Goal: Entertainment & Leisure: Consume media (video, audio)

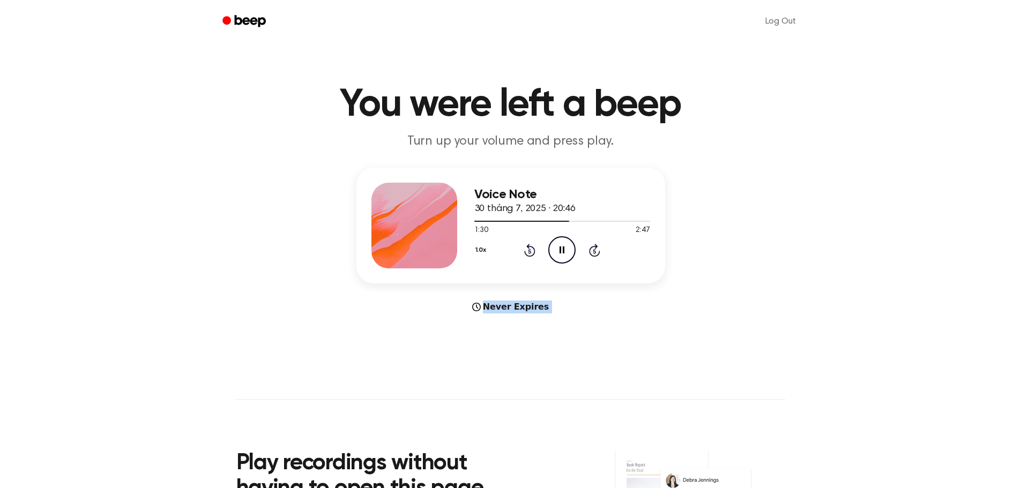
click at [528, 252] on icon "Rewind 5 seconds" at bounding box center [530, 250] width 12 height 14
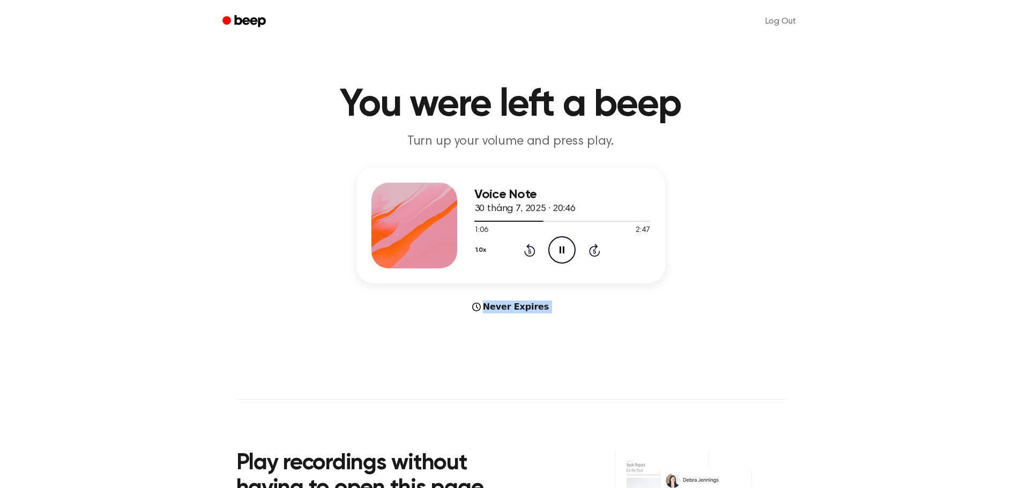
click at [528, 252] on icon "Rewind 5 seconds" at bounding box center [530, 250] width 12 height 14
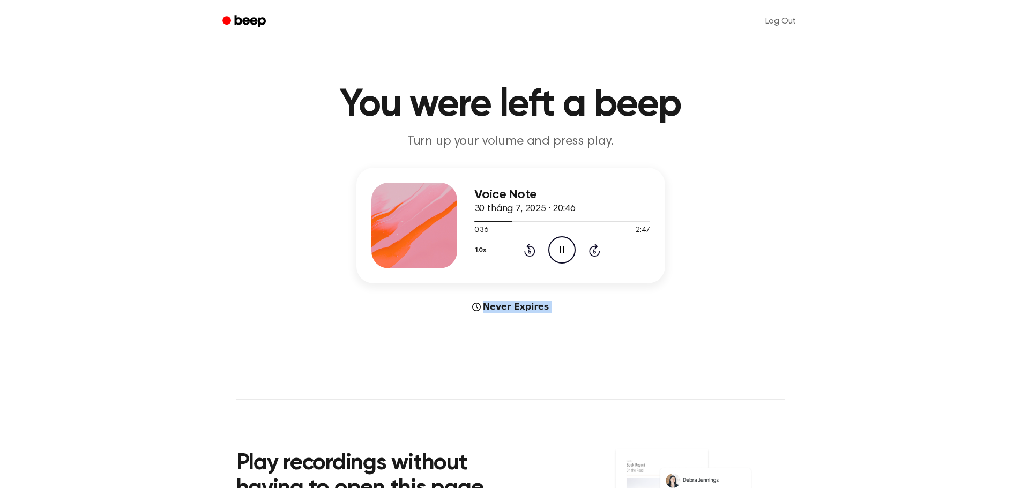
click at [528, 252] on icon "Rewind 5 seconds" at bounding box center [530, 250] width 12 height 14
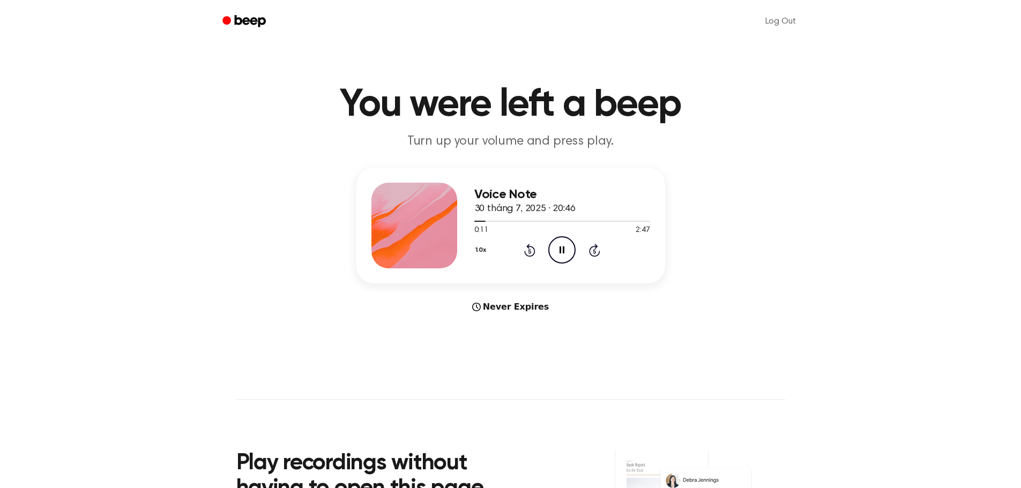
click at [594, 299] on div "Voice Note 30 tháng 7, 2025 · 20:46 0:11 2:47 Your browser does not support the…" at bounding box center [511, 241] width 996 height 146
click at [557, 249] on icon "Pause Audio" at bounding box center [562, 249] width 27 height 27
click at [564, 253] on icon "Play Audio" at bounding box center [562, 249] width 27 height 27
click at [213, 80] on main "You were left a beep Turn up your volume and press play. Voice Note 30 tháng 7,…" at bounding box center [510, 320] width 1021 height 641
click at [531, 256] on icon at bounding box center [529, 250] width 11 height 13
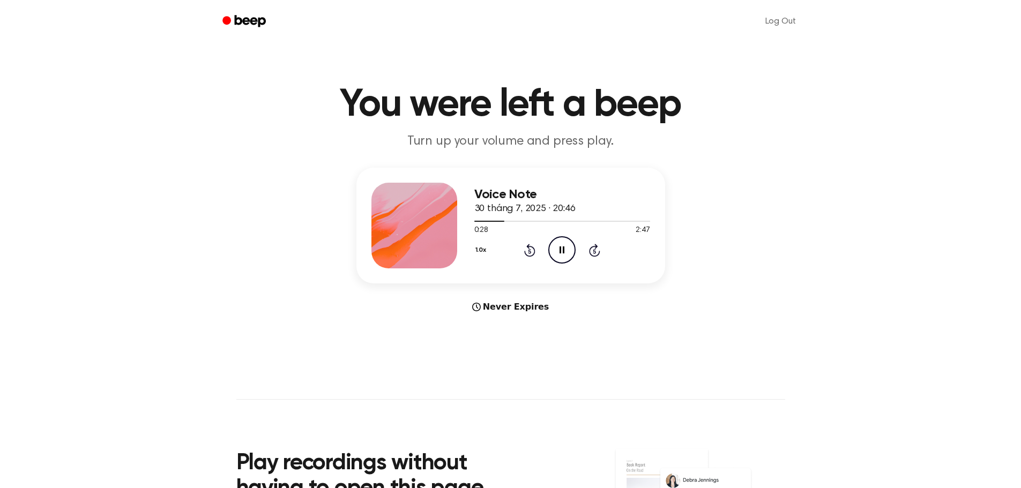
click at [525, 248] on icon "Rewind 5 seconds" at bounding box center [530, 250] width 12 height 14
drag, startPoint x: 146, startPoint y: 194, endPoint x: 217, endPoint y: 204, distance: 71.5
click at [146, 194] on div "Voice Note 30 tháng 7, 2025 · 20:46 0:38 2:47 Your browser does not support the…" at bounding box center [511, 241] width 996 height 146
click at [531, 261] on div "1.0x Rewind 5 seconds Pause Audio Skip 5 seconds" at bounding box center [563, 249] width 176 height 27
click at [529, 259] on div "1.0x Rewind 5 seconds Pause Audio Skip 5 seconds" at bounding box center [563, 249] width 176 height 27
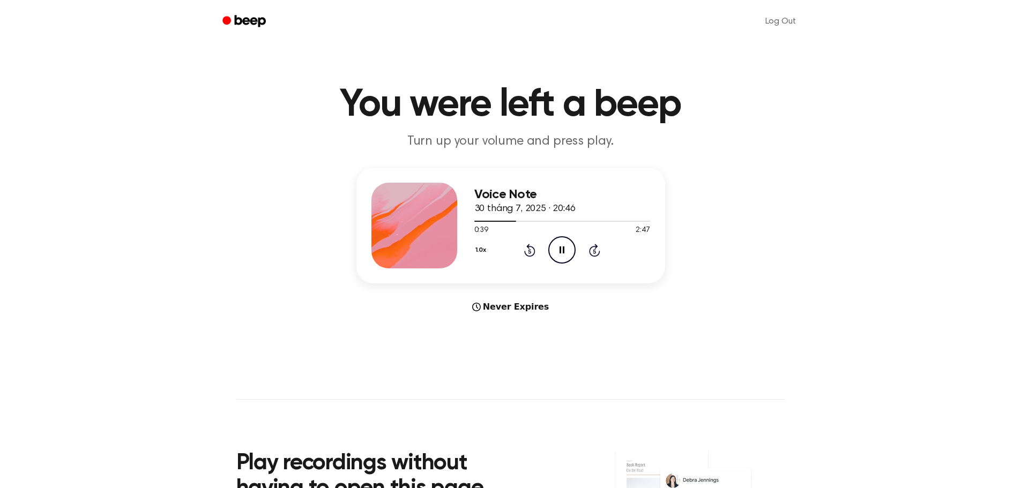
click at [527, 251] on icon "Rewind 5 seconds" at bounding box center [530, 250] width 12 height 14
click at [510, 265] on div "Voice Note 30 tháng 7, 2025 · 20:46 0:30 2:47 Your browser does not support the…" at bounding box center [563, 226] width 176 height 86
click at [529, 248] on icon at bounding box center [529, 250] width 11 height 13
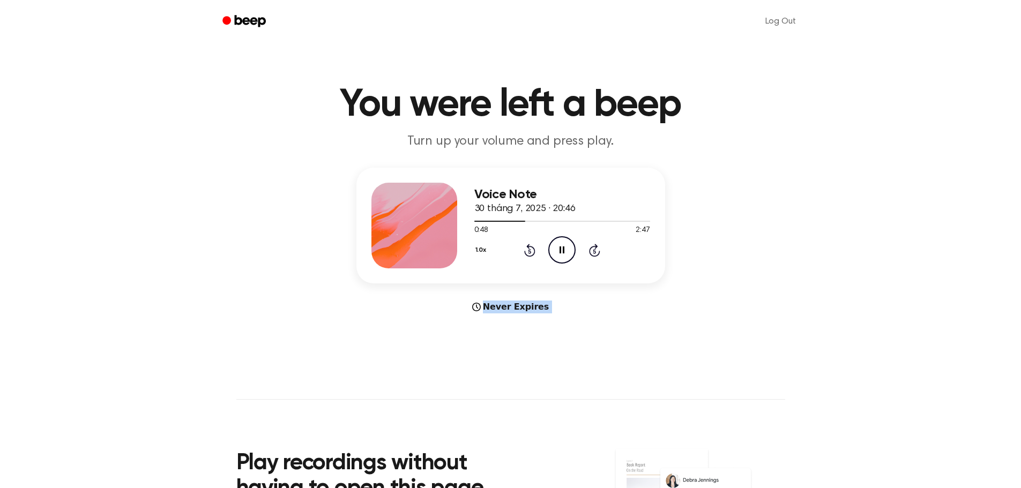
click at [529, 248] on icon at bounding box center [529, 250] width 11 height 13
click at [607, 293] on div "Voice Note 30 tháng 7, 2025 · 20:46 0:34 2:47 Your browser does not support the…" at bounding box center [511, 241] width 996 height 146
click at [499, 218] on div at bounding box center [563, 221] width 176 height 9
click at [530, 249] on icon "Rewind 5 seconds" at bounding box center [530, 250] width 12 height 14
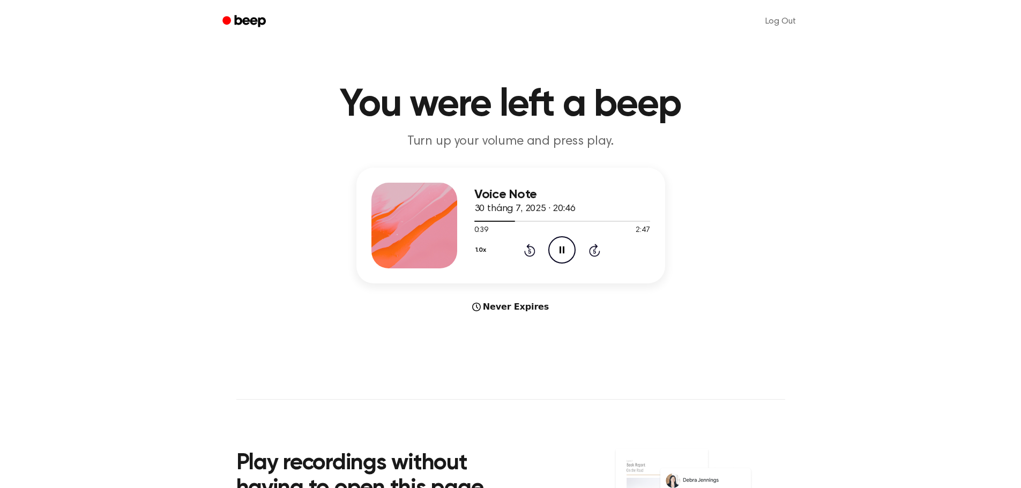
click at [529, 251] on icon at bounding box center [530, 251] width 3 height 4
click at [560, 247] on icon at bounding box center [562, 250] width 5 height 7
click at [565, 255] on icon "Play Audio" at bounding box center [562, 249] width 27 height 27
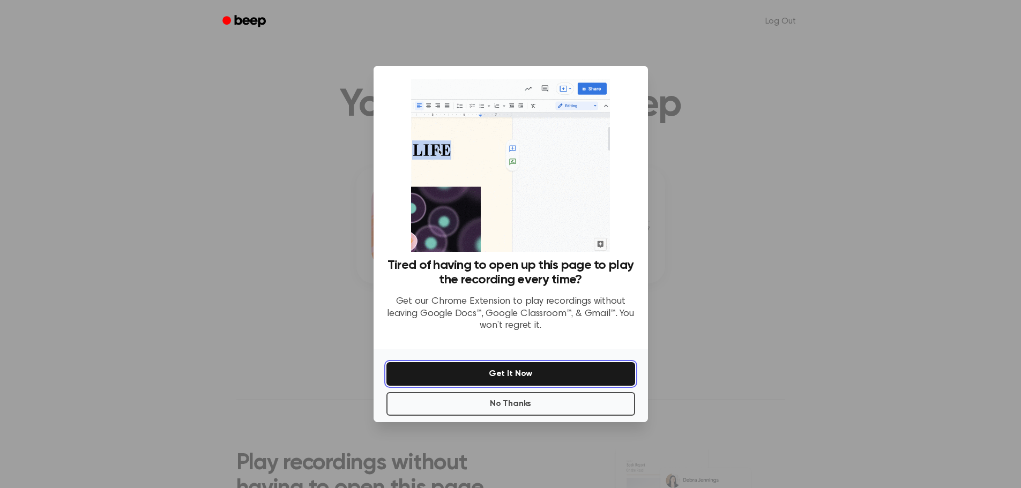
click at [559, 375] on button "Get It Now" at bounding box center [511, 374] width 249 height 24
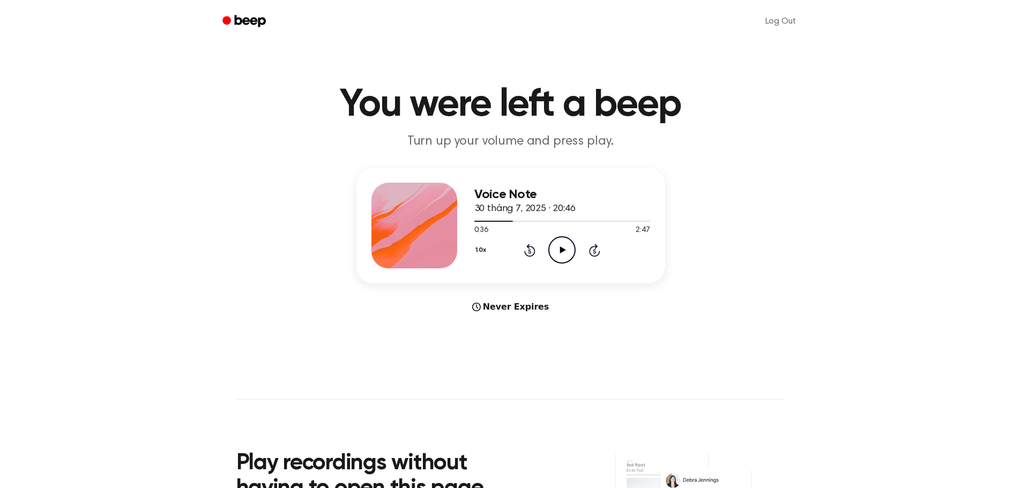
click at [562, 248] on icon at bounding box center [563, 250] width 6 height 7
click at [524, 248] on icon "Rewind 5 seconds" at bounding box center [530, 250] width 12 height 14
click at [572, 249] on icon "Pause Audio" at bounding box center [562, 249] width 27 height 27
click at [568, 250] on icon "Play Audio" at bounding box center [562, 249] width 27 height 27
drag, startPoint x: 568, startPoint y: 250, endPoint x: 577, endPoint y: 238, distance: 15.7
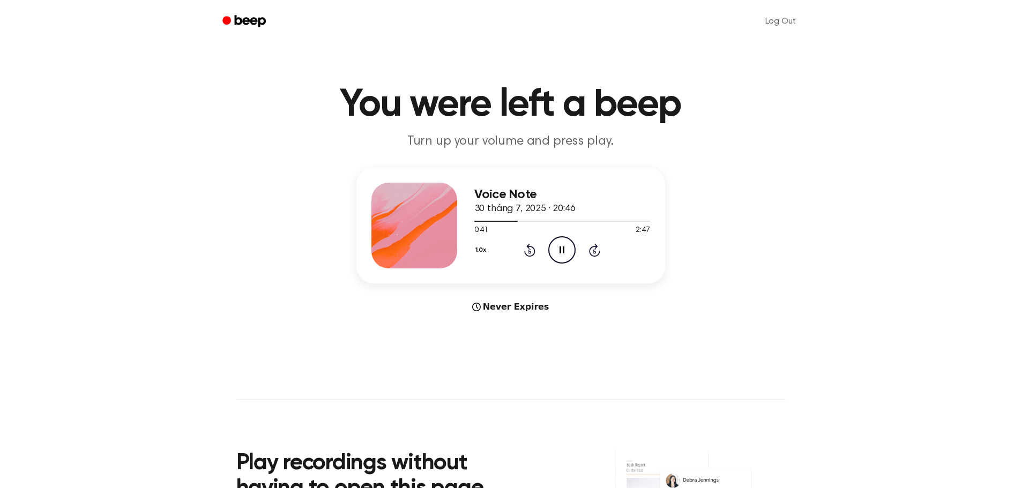
click at [568, 250] on icon "Pause Audio" at bounding box center [562, 249] width 27 height 27
click at [552, 255] on icon "Play Audio" at bounding box center [562, 249] width 27 height 27
click at [490, 218] on div at bounding box center [563, 221] width 176 height 9
click at [557, 254] on icon "Pause Audio" at bounding box center [562, 249] width 27 height 27
click at [569, 243] on icon "Play Audio" at bounding box center [562, 249] width 27 height 27
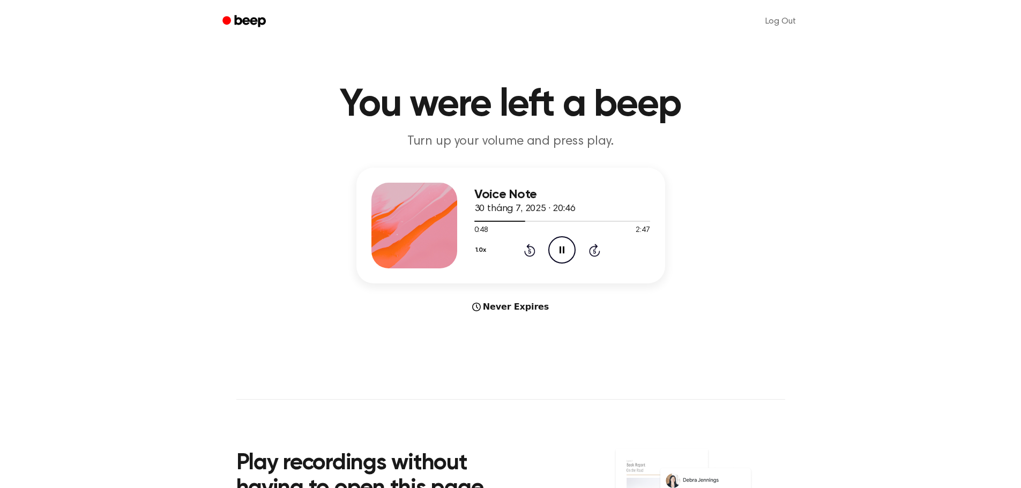
click at [530, 248] on icon "Rewind 5 seconds" at bounding box center [530, 250] width 12 height 14
click at [561, 250] on icon at bounding box center [562, 250] width 5 height 7
click at [562, 246] on icon "Play Audio" at bounding box center [562, 249] width 27 height 27
click at [559, 251] on icon "Pause Audio" at bounding box center [562, 249] width 27 height 27
click at [557, 243] on icon "Play Audio" at bounding box center [562, 249] width 27 height 27
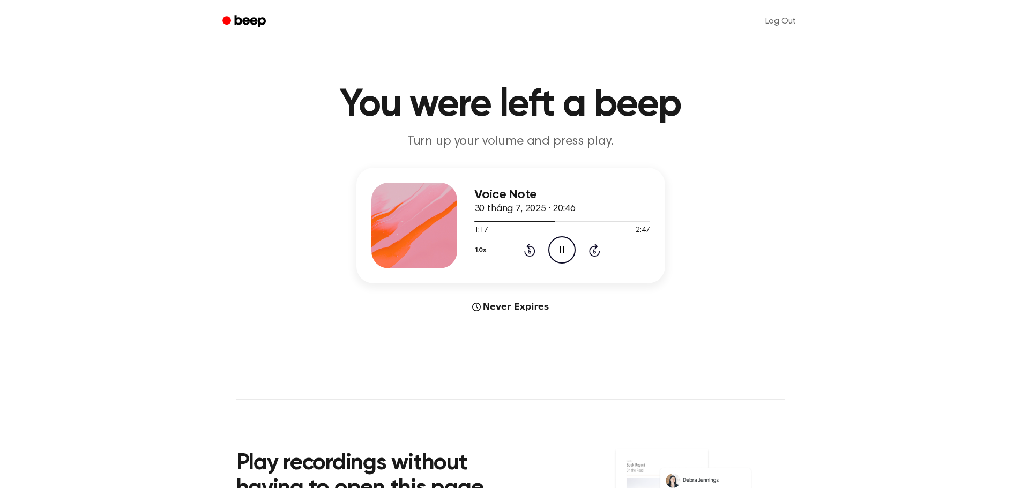
click at [561, 254] on icon "Pause Audio" at bounding box center [562, 249] width 27 height 27
click at [572, 250] on icon "Play Audio" at bounding box center [562, 249] width 27 height 27
click at [528, 245] on icon at bounding box center [529, 250] width 11 height 13
click at [633, 293] on div "Voice Note 30 tháng 7, 2025 · 20:46 1:16 2:47 Your browser does not support the…" at bounding box center [511, 241] width 996 height 146
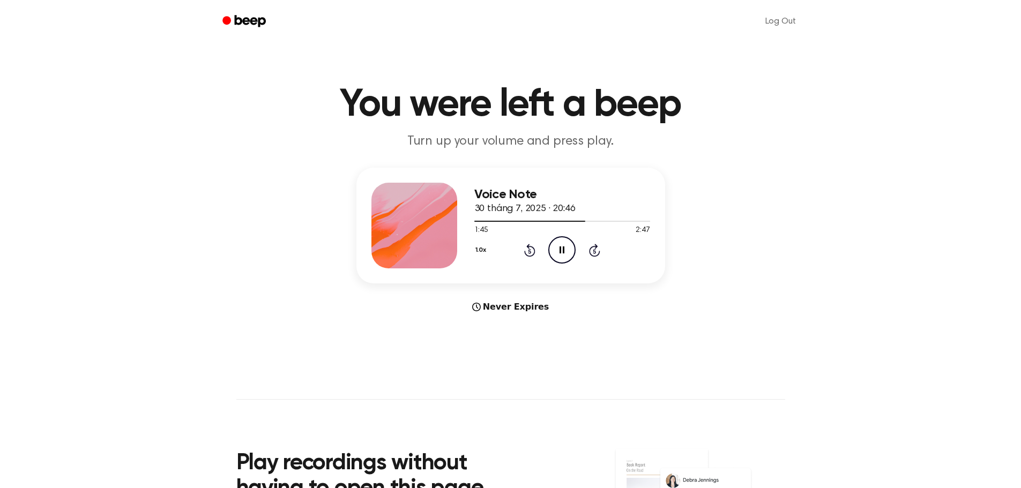
click at [566, 250] on icon "Pause Audio" at bounding box center [562, 249] width 27 height 27
click at [564, 247] on icon at bounding box center [562, 250] width 5 height 7
click at [569, 251] on icon "Play Audio" at bounding box center [562, 249] width 27 height 27
click at [531, 250] on icon "Rewind 5 seconds" at bounding box center [530, 250] width 12 height 14
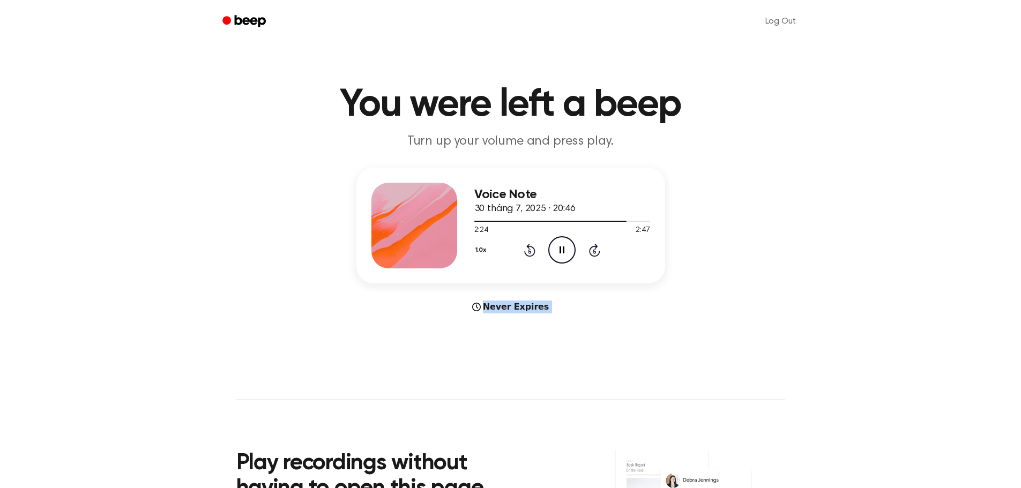
click at [531, 250] on icon "Rewind 5 seconds" at bounding box center [530, 250] width 12 height 14
click at [599, 221] on div at bounding box center [544, 221] width 138 height 1
click at [562, 246] on icon "Pause Audio" at bounding box center [562, 249] width 27 height 27
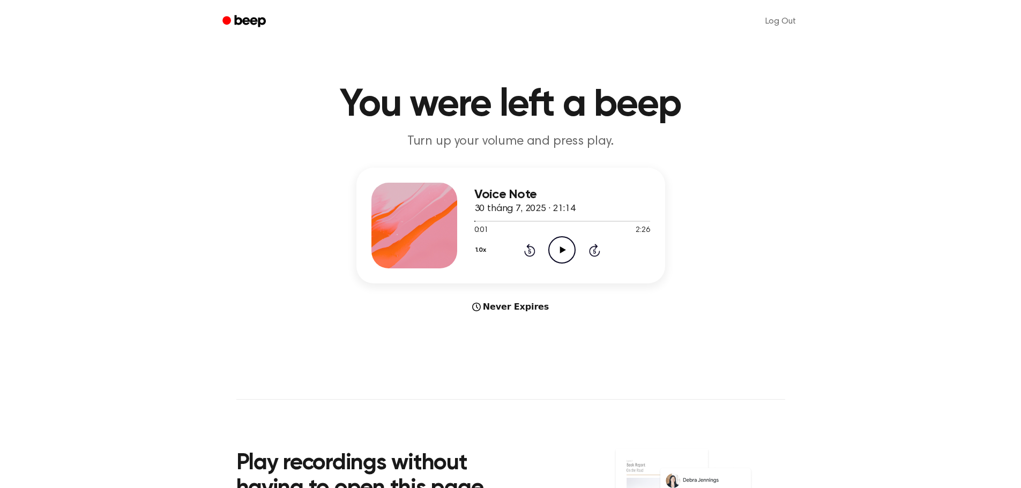
click at [559, 259] on icon "Play Audio" at bounding box center [562, 249] width 27 height 27
click at [562, 255] on icon "Pause Audio" at bounding box center [562, 249] width 27 height 27
click at [551, 242] on icon "Play Audio" at bounding box center [562, 249] width 27 height 27
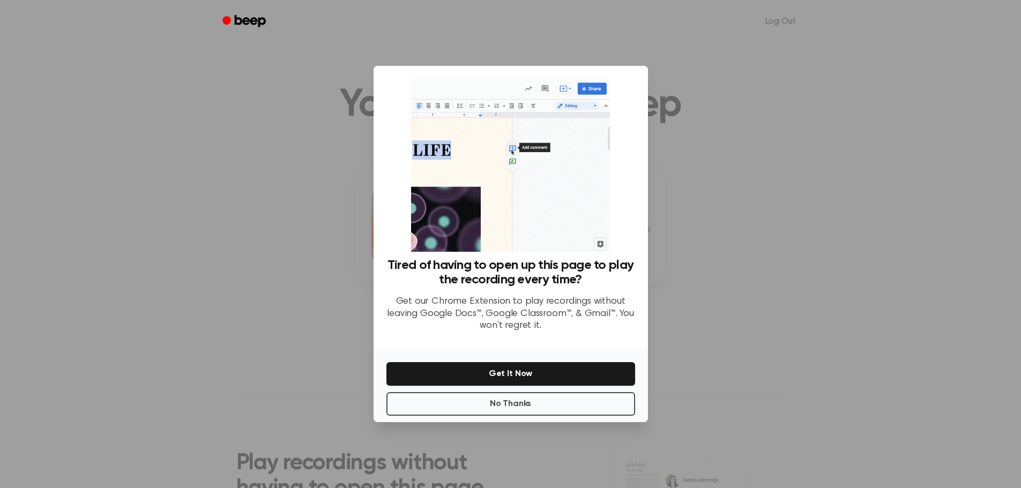
click at [545, 318] on p "Get our Chrome Extension to play recordings without leaving Google Docs™, Googl…" at bounding box center [511, 314] width 249 height 36
click at [531, 402] on button "No Thanks" at bounding box center [511, 404] width 249 height 24
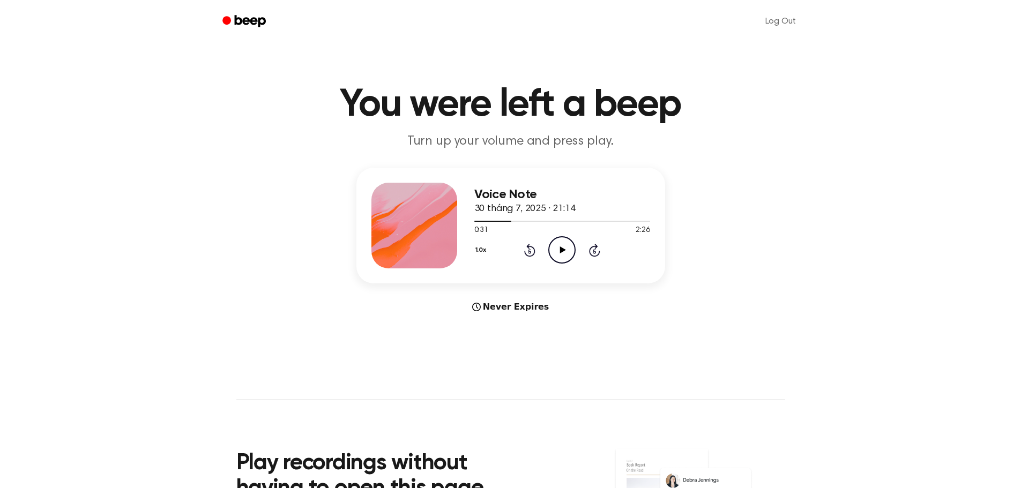
click at [532, 254] on icon "Rewind 5 seconds" at bounding box center [530, 250] width 12 height 14
click at [551, 248] on icon "Play Audio" at bounding box center [562, 249] width 27 height 27
click at [528, 255] on icon at bounding box center [529, 250] width 11 height 13
click at [528, 247] on icon at bounding box center [529, 250] width 11 height 13
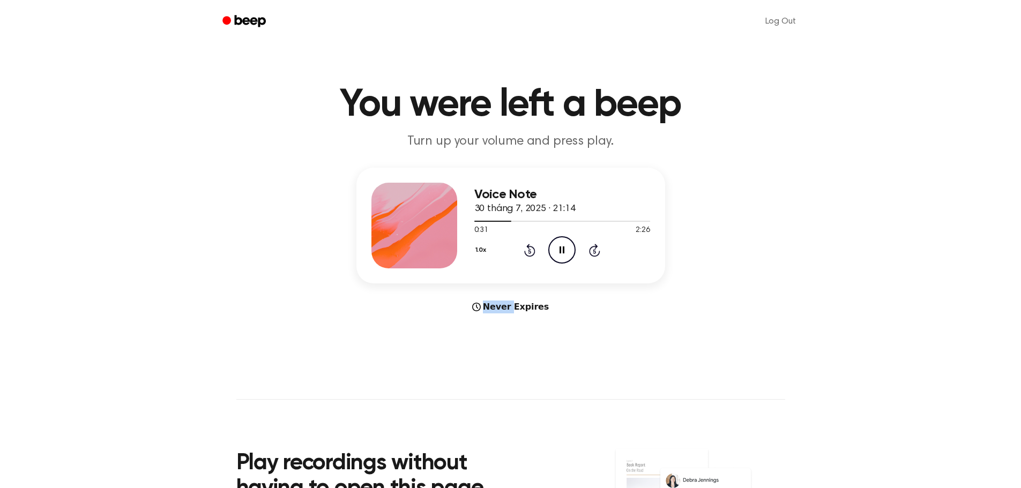
click at [528, 247] on icon at bounding box center [529, 250] width 11 height 13
click at [530, 255] on icon "Rewind 5 seconds" at bounding box center [530, 250] width 12 height 14
click at [567, 249] on icon "Pause Audio" at bounding box center [562, 249] width 27 height 27
click at [546, 237] on div "1.0x Rewind 5 seconds Play Audio Skip 5 seconds" at bounding box center [563, 249] width 176 height 27
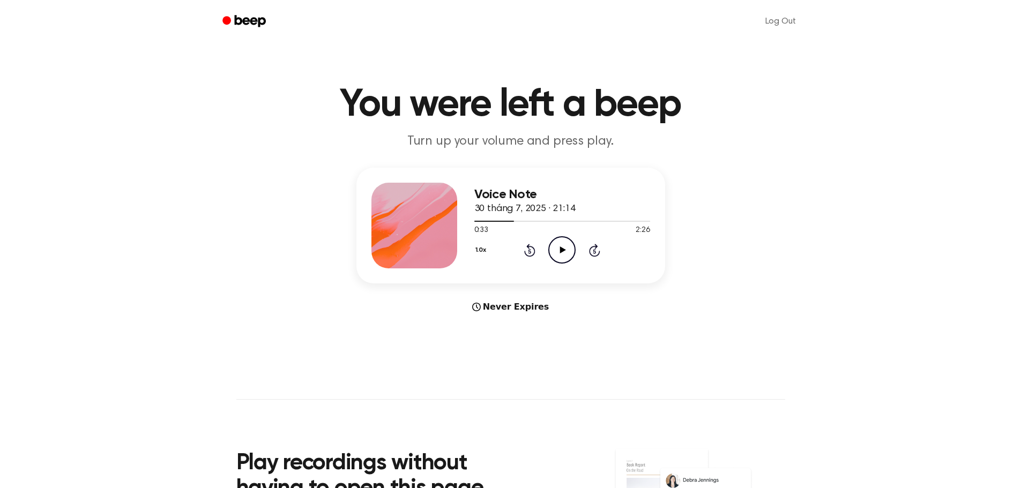
click at [558, 246] on icon "Play Audio" at bounding box center [562, 249] width 27 height 27
drag, startPoint x: 564, startPoint y: 258, endPoint x: 566, endPoint y: 272, distance: 13.6
click at [564, 258] on icon "Pause Audio" at bounding box center [562, 249] width 27 height 27
click at [562, 245] on icon "Play Audio" at bounding box center [562, 249] width 27 height 27
click at [528, 249] on icon "Rewind 5 seconds" at bounding box center [530, 250] width 12 height 14
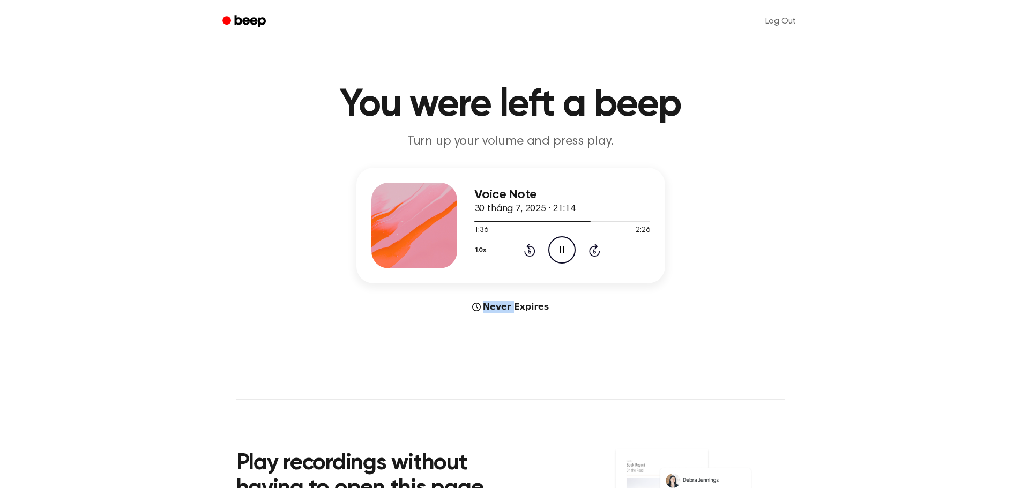
click at [528, 249] on icon "Rewind 5 seconds" at bounding box center [530, 250] width 12 height 14
click at [527, 249] on icon "Rewind 5 seconds" at bounding box center [530, 250] width 12 height 14
click at [646, 193] on h3 "Voice Note" at bounding box center [563, 195] width 176 height 14
drag, startPoint x: 505, startPoint y: 220, endPoint x: 499, endPoint y: 222, distance: 6.8
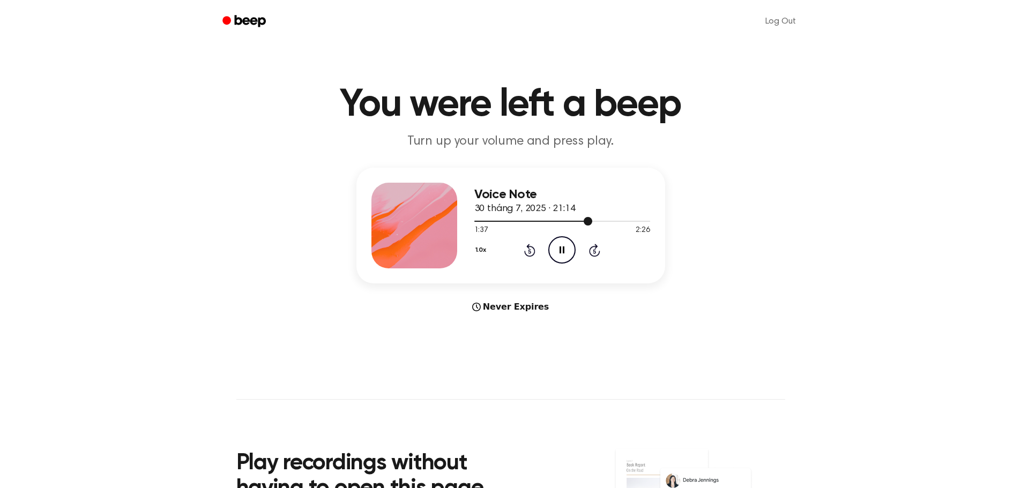
click at [505, 219] on div at bounding box center [563, 221] width 176 height 9
click at [532, 262] on div "1.0x Rewind 5 seconds Pause Audio Skip 5 seconds" at bounding box center [563, 249] width 176 height 27
drag, startPoint x: 532, startPoint y: 262, endPoint x: 527, endPoint y: 253, distance: 10.8
click at [532, 262] on div "1.0x Rewind 5 seconds Pause Audio Skip 5 seconds" at bounding box center [563, 249] width 176 height 27
click at [527, 253] on icon "Rewind 5 seconds" at bounding box center [530, 250] width 12 height 14
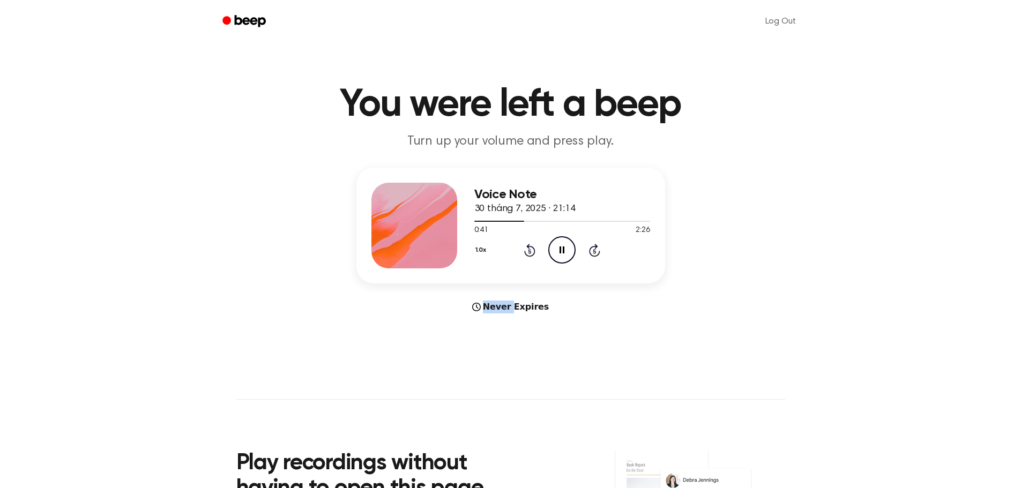
click at [527, 253] on icon "Rewind 5 seconds" at bounding box center [530, 250] width 12 height 14
click at [608, 328] on main "You were left a beep Turn up your volume and press play. Voice Note 30 tháng 7,…" at bounding box center [510, 320] width 1021 height 641
click at [531, 247] on icon at bounding box center [529, 250] width 11 height 13
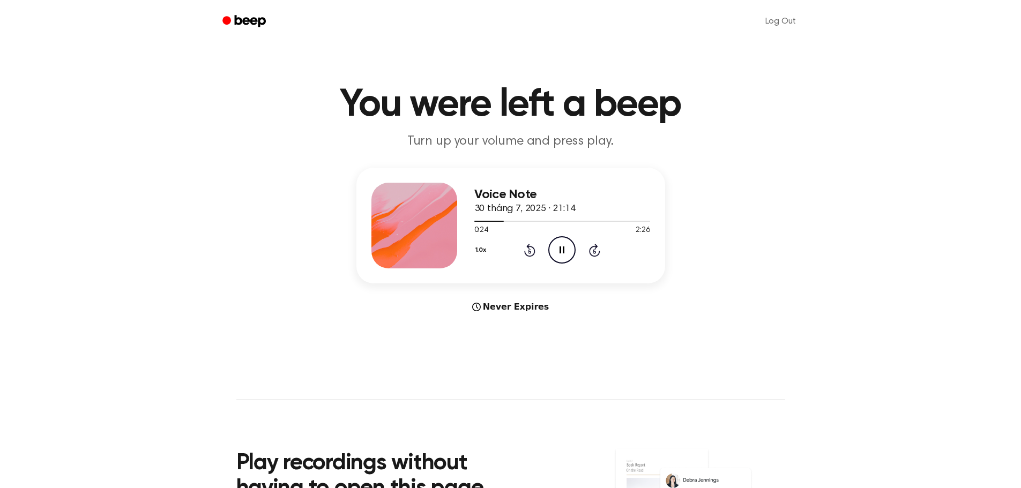
click at [531, 247] on icon at bounding box center [529, 250] width 11 height 13
click at [599, 251] on icon at bounding box center [594, 250] width 11 height 13
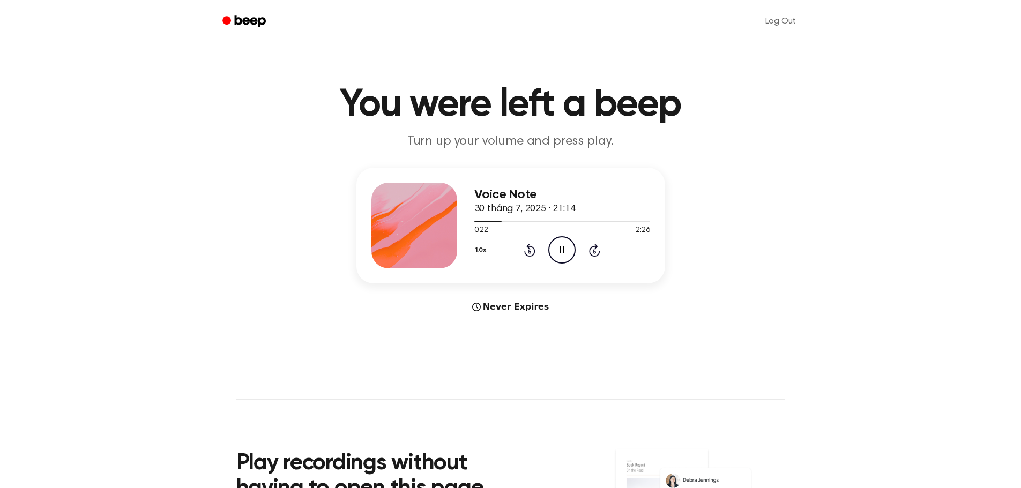
click at [635, 257] on div "1.0x Rewind 5 seconds Pause Audio Skip 5 seconds" at bounding box center [563, 249] width 176 height 27
click at [569, 253] on icon "Pause Audio" at bounding box center [562, 249] width 27 height 27
click at [566, 253] on icon "Play Audio" at bounding box center [562, 249] width 27 height 27
click at [525, 253] on icon at bounding box center [529, 250] width 11 height 13
click at [527, 253] on icon "Rewind 5 seconds" at bounding box center [530, 250] width 12 height 14
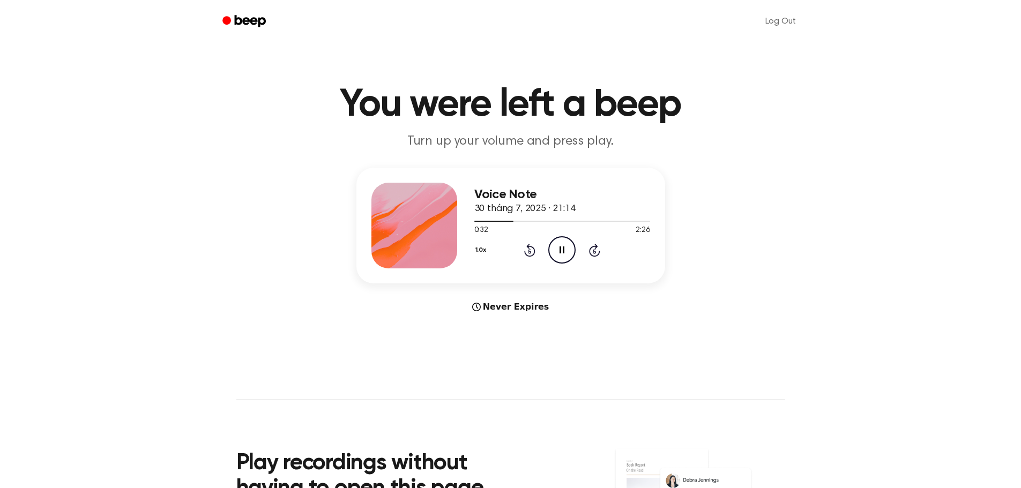
click at [602, 312] on div "Never Expires" at bounding box center [511, 307] width 309 height 13
click at [568, 235] on div "0:39 2:26" at bounding box center [563, 230] width 176 height 11
click at [560, 251] on icon at bounding box center [563, 250] width 6 height 7
click at [526, 250] on icon "Rewind 5 seconds" at bounding box center [530, 250] width 12 height 14
click at [527, 250] on icon "Rewind 5 seconds" at bounding box center [530, 250] width 12 height 14
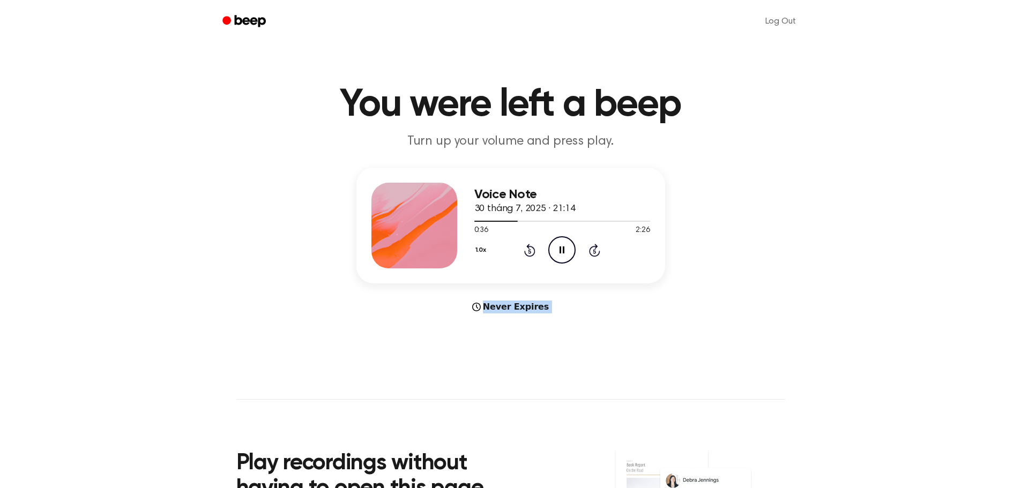
click at [527, 250] on icon "Rewind 5 seconds" at bounding box center [530, 250] width 12 height 14
click at [581, 326] on main "You were left a beep Turn up your volume and press play. Voice Note 30 tháng 7,…" at bounding box center [510, 320] width 1021 height 641
click at [561, 254] on icon "Play Audio" at bounding box center [562, 249] width 27 height 27
click at [567, 220] on div at bounding box center [563, 221] width 176 height 9
click at [527, 224] on div at bounding box center [563, 221] width 176 height 9
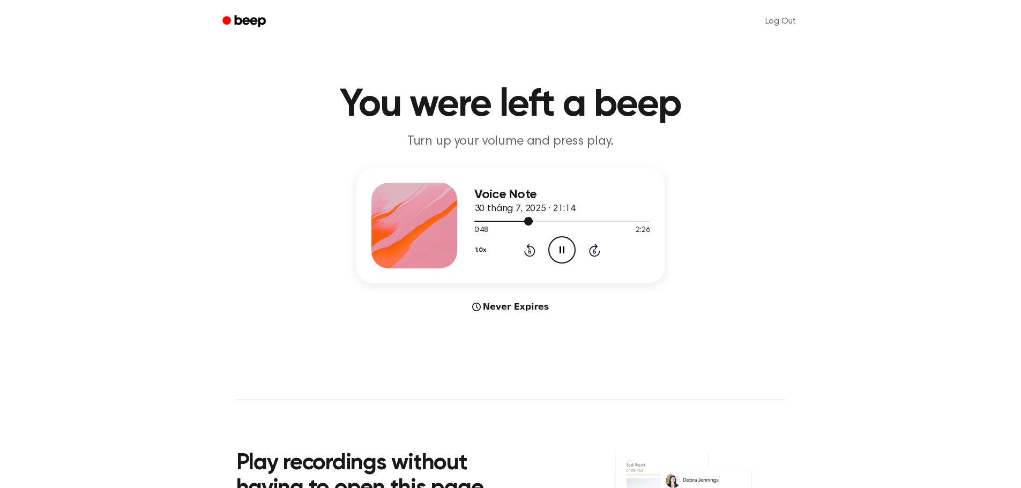
click at [501, 223] on div at bounding box center [563, 221] width 176 height 9
click at [484, 223] on div at bounding box center [563, 221] width 176 height 9
click at [569, 251] on icon "Pause Audio" at bounding box center [562, 249] width 27 height 27
